Goal: Task Accomplishment & Management: Manage account settings

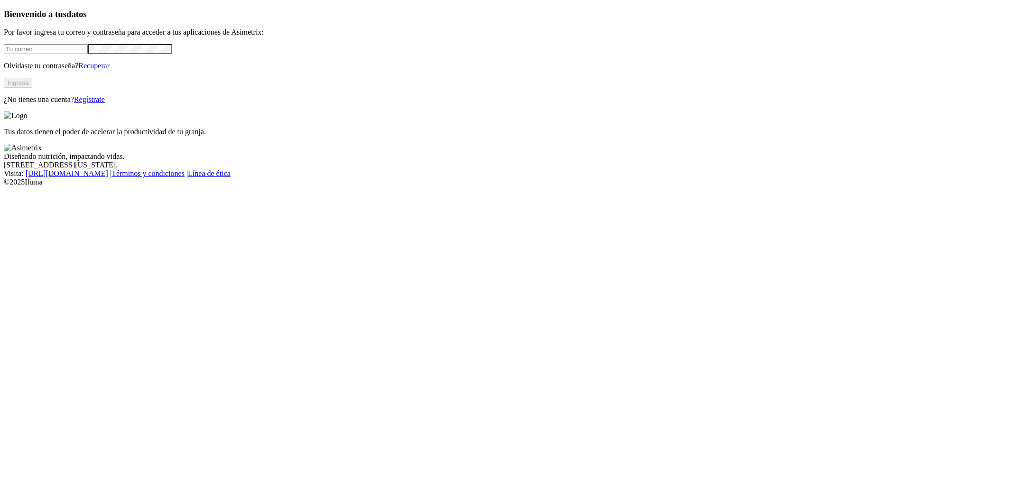
click at [88, 54] on input "email" at bounding box center [46, 49] width 84 height 10
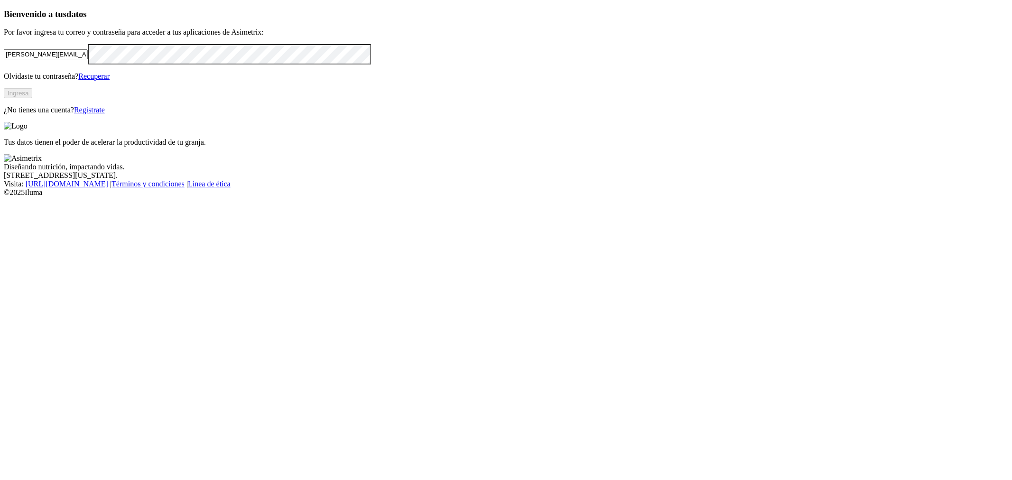
type input "[PERSON_NAME][EMAIL_ADDRESS][DOMAIN_NAME]"
drag, startPoint x: 328, startPoint y: 207, endPoint x: 310, endPoint y: 210, distance: 17.9
click at [328, 81] on p "Olvidaste tu contraseña? Recuperar" at bounding box center [506, 76] width 1004 height 9
click at [32, 98] on button "Ingresa" at bounding box center [18, 93] width 28 height 10
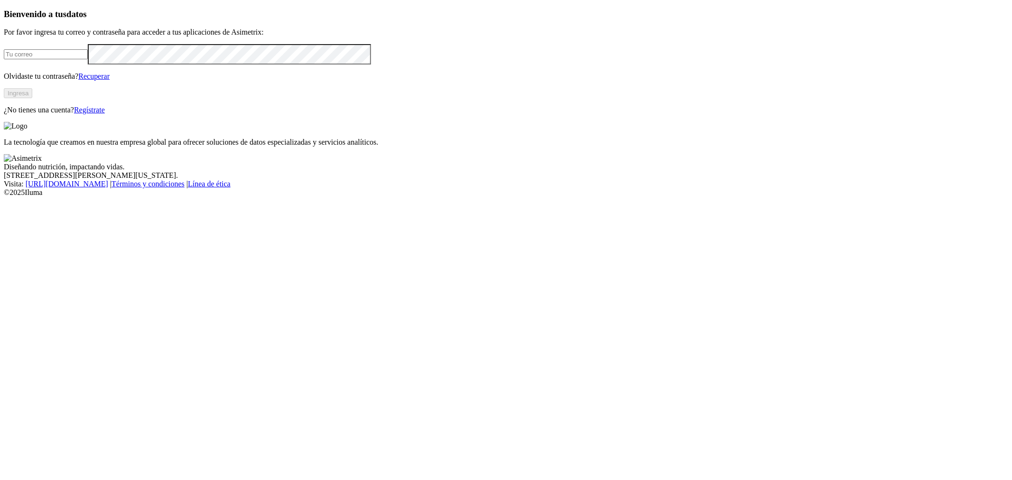
click at [621, 197] on footer "Diseñando nutrición, impactando vidas. 1307 Person St, Durham, North Carolina. …" at bounding box center [506, 175] width 1004 height 43
